Goal: Find specific page/section: Find specific page/section

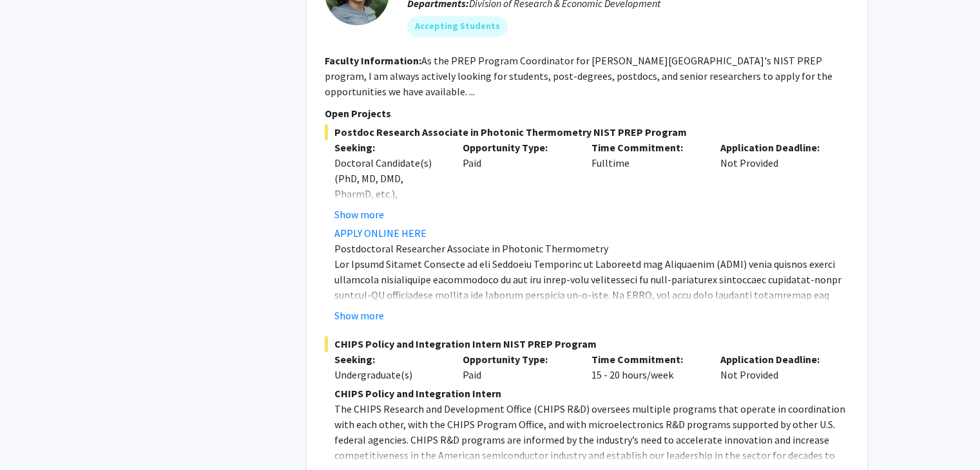
scroll to position [1816, 0]
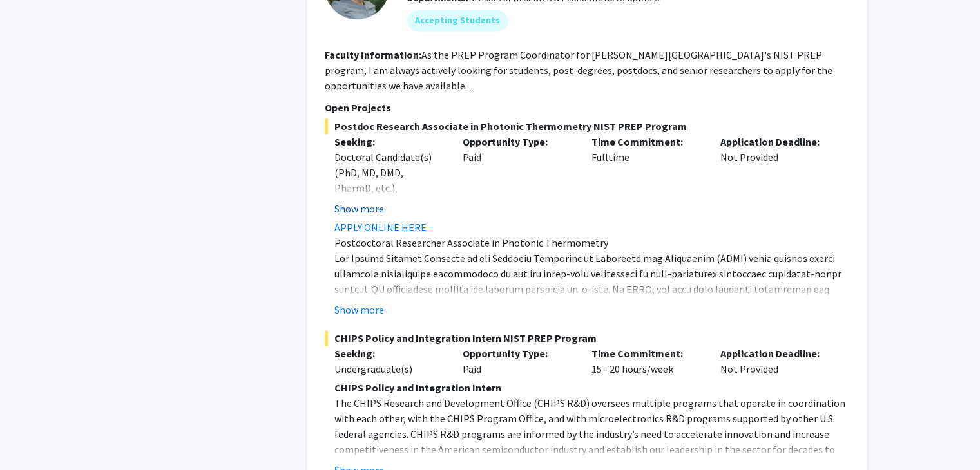
click at [376, 213] on button "Show more" at bounding box center [359, 208] width 50 height 15
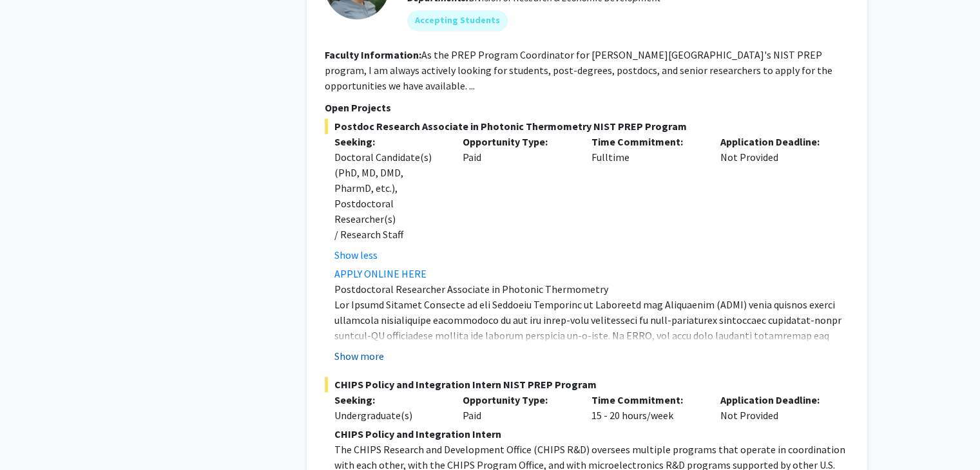
click at [368, 348] on button "Show more" at bounding box center [359, 355] width 50 height 15
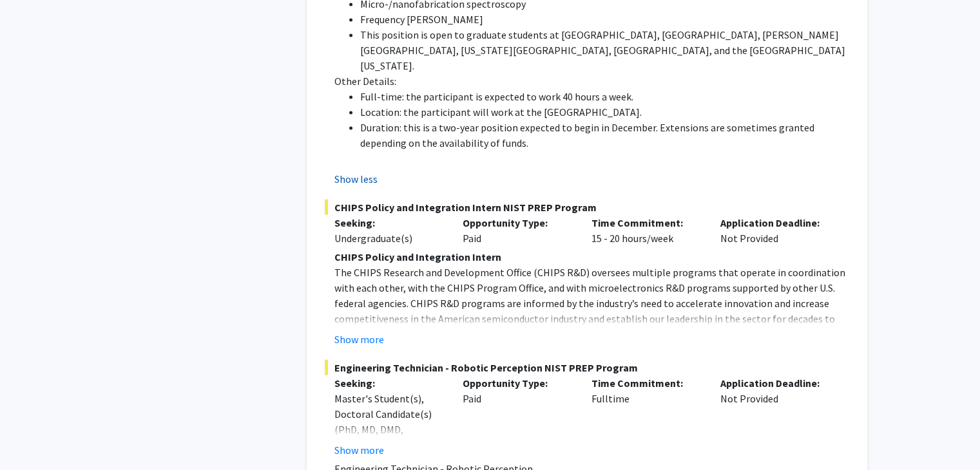
scroll to position [2670, 0]
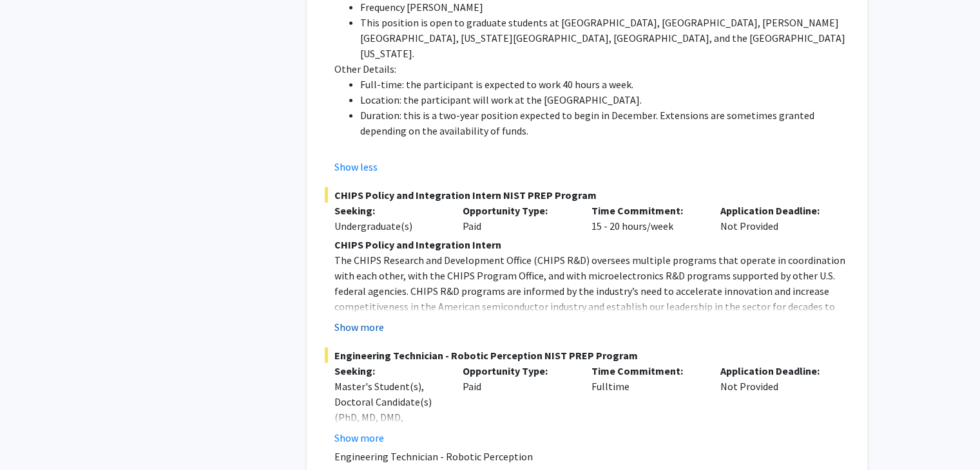
click at [371, 319] on button "Show more" at bounding box center [359, 326] width 50 height 15
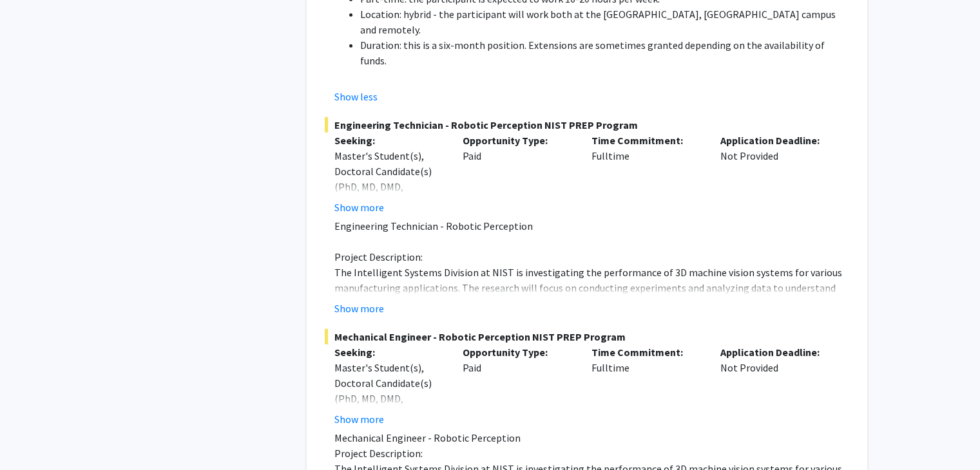
scroll to position [3390, 0]
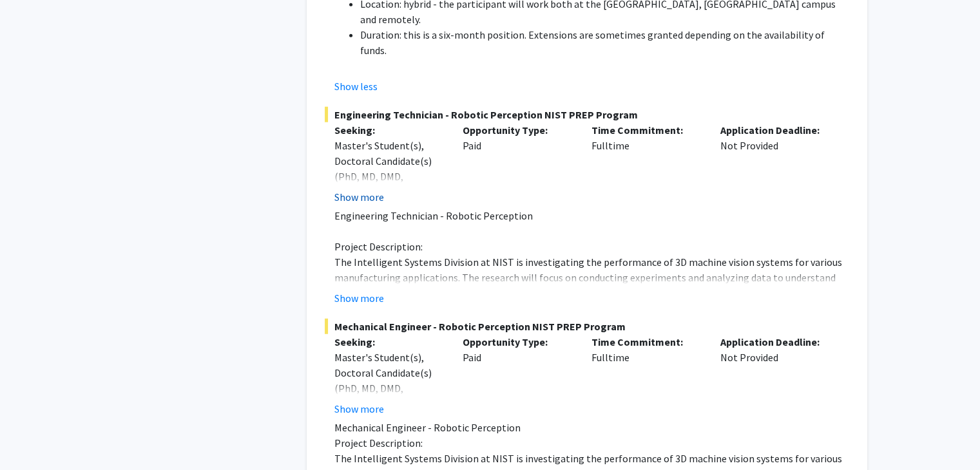
click at [365, 189] on button "Show more" at bounding box center [359, 196] width 50 height 15
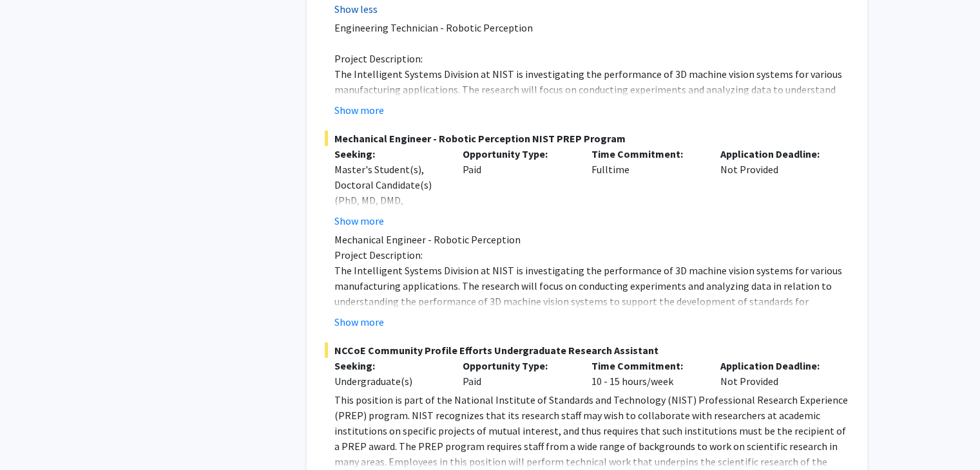
scroll to position [3664, 0]
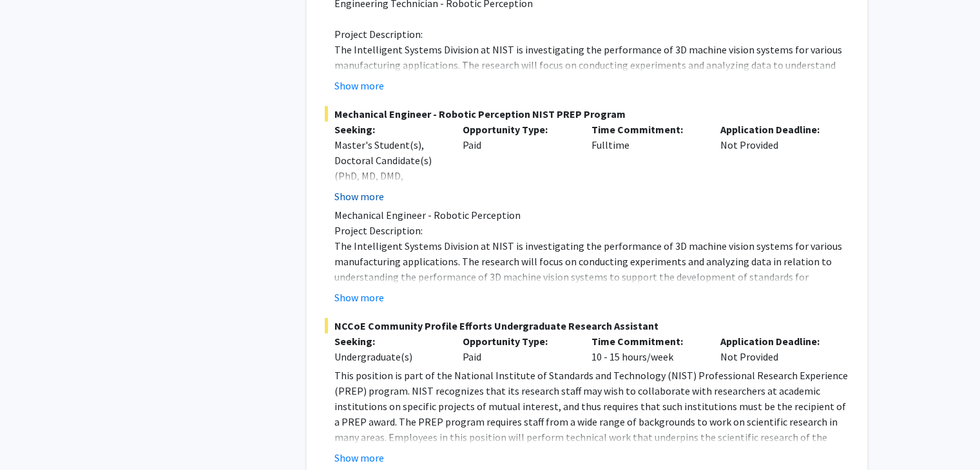
click at [361, 189] on button "Show more" at bounding box center [359, 196] width 50 height 15
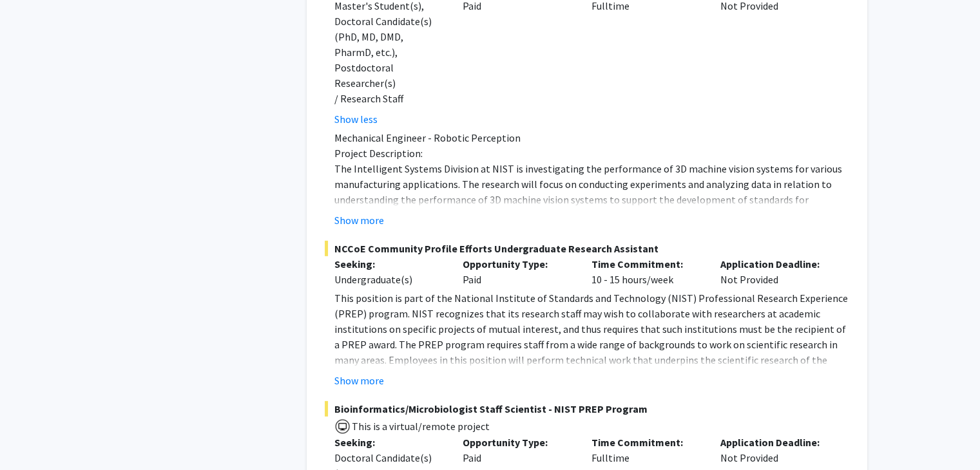
scroll to position [3812, 0]
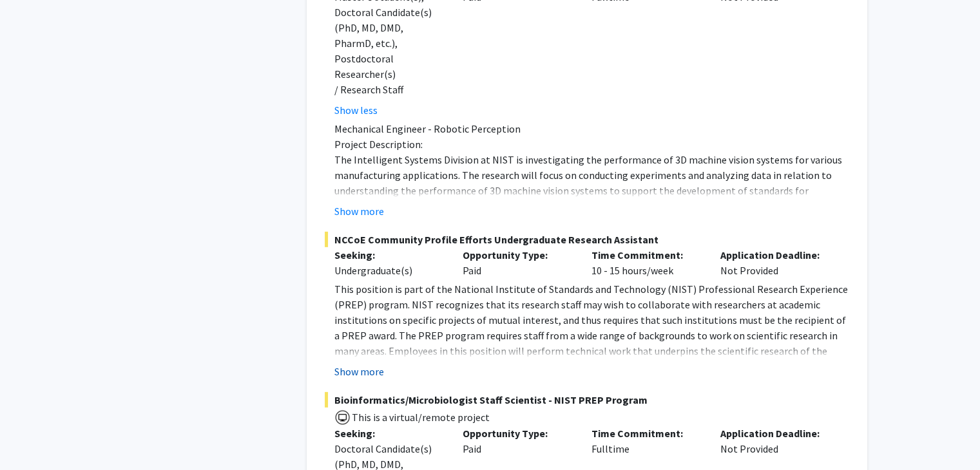
click at [374, 364] on button "Show more" at bounding box center [359, 371] width 50 height 15
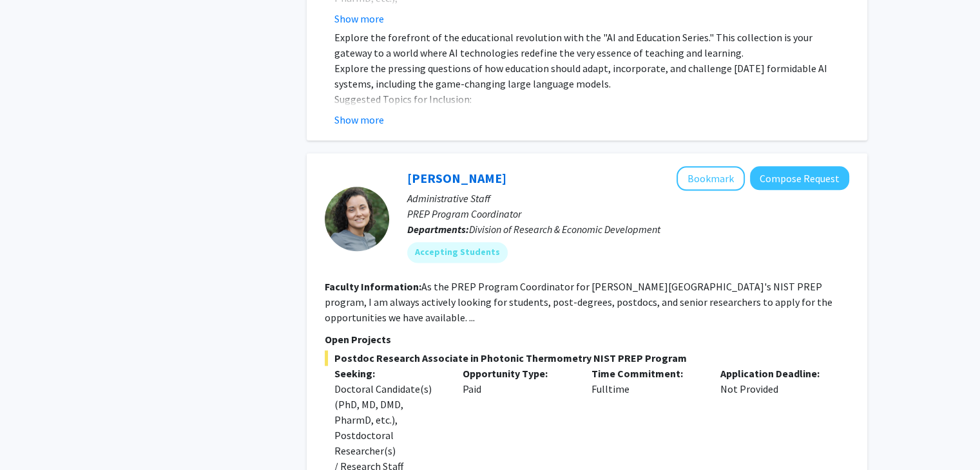
scroll to position [1566, 0]
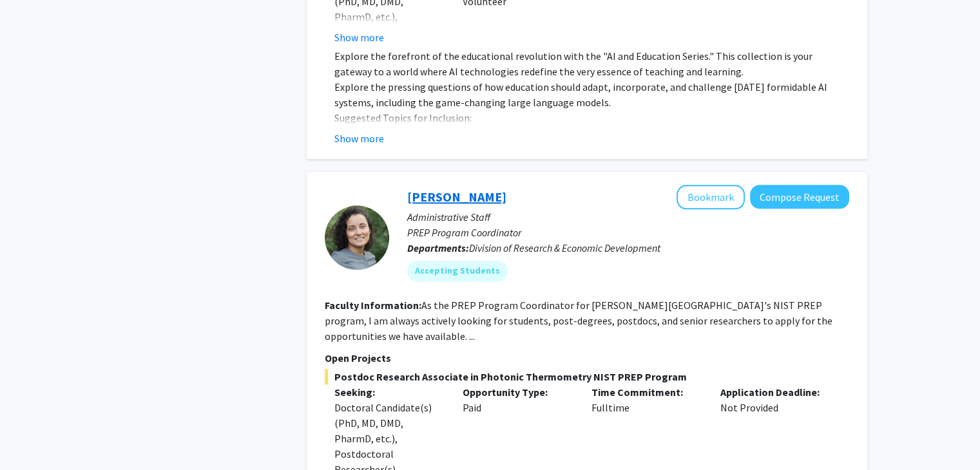
click at [442, 200] on link "[PERSON_NAME]" at bounding box center [456, 197] width 99 height 16
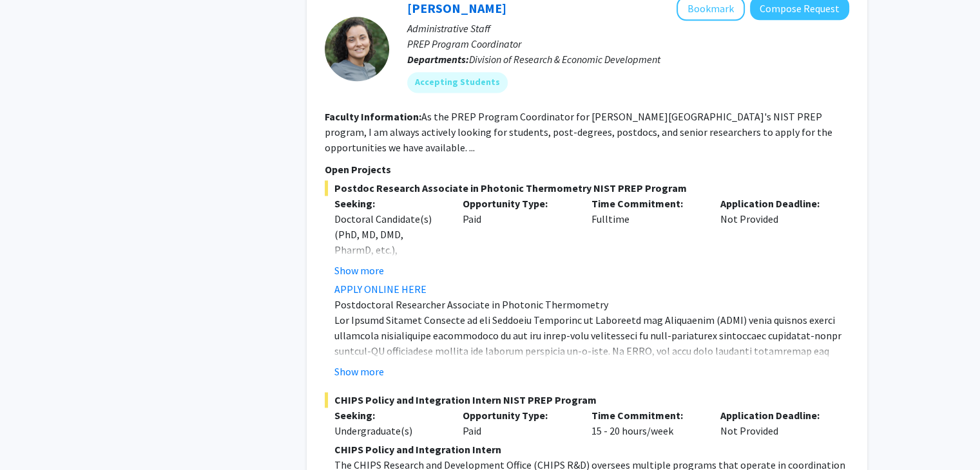
scroll to position [1754, 0]
